Goal: Check status: Check status

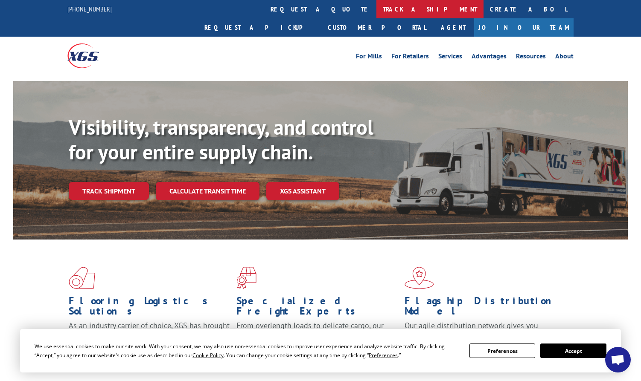
click at [376, 5] on link "track a shipment" at bounding box center [429, 9] width 107 height 18
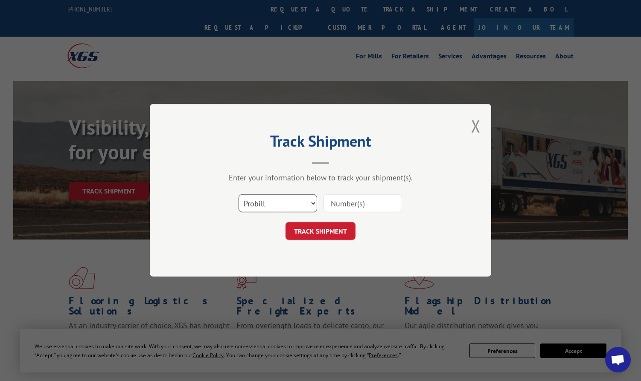
click at [300, 202] on select "Select category... Probill BOL PO" at bounding box center [277, 204] width 78 height 18
select select "po"
click at [238, 195] on select "Select category... Probill BOL PO" at bounding box center [277, 204] width 78 height 18
click at [347, 211] on input at bounding box center [362, 204] width 78 height 18
paste input "297894822"
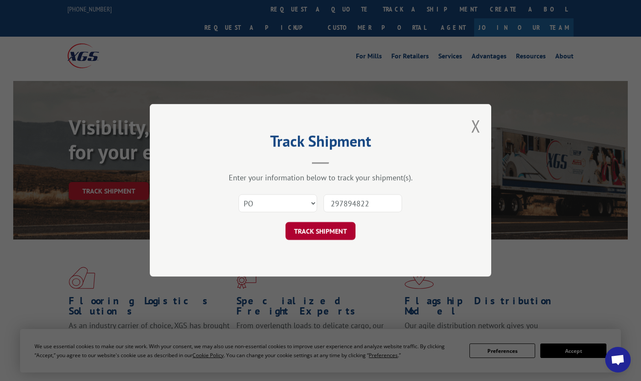
type input "297894822"
click at [323, 229] on button "TRACK SHIPMENT" at bounding box center [320, 232] width 70 height 18
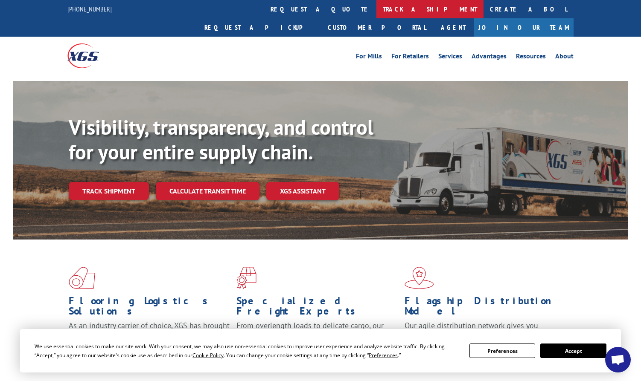
click at [376, 11] on link "track a shipment" at bounding box center [429, 9] width 107 height 18
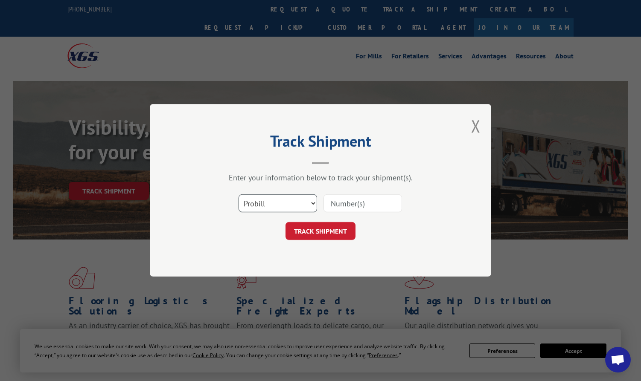
click at [287, 209] on select "Select category... Probill BOL PO" at bounding box center [277, 204] width 78 height 18
select select "po"
click at [238, 195] on select "Select category... Probill BOL PO" at bounding box center [277, 204] width 78 height 18
click at [365, 206] on input at bounding box center [362, 204] width 78 height 18
paste input "297891909"
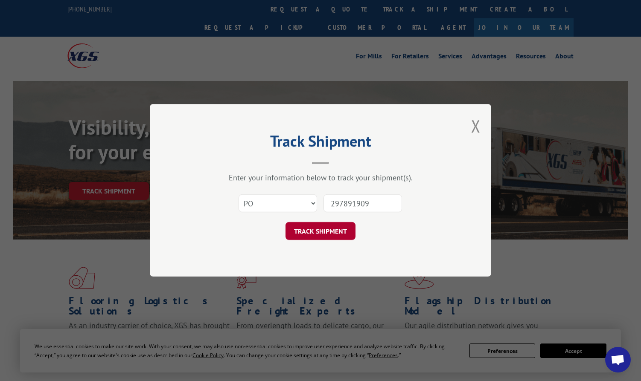
type input "297891909"
click at [326, 230] on button "TRACK SHIPMENT" at bounding box center [320, 232] width 70 height 18
